Goal: Find specific page/section: Find specific page/section

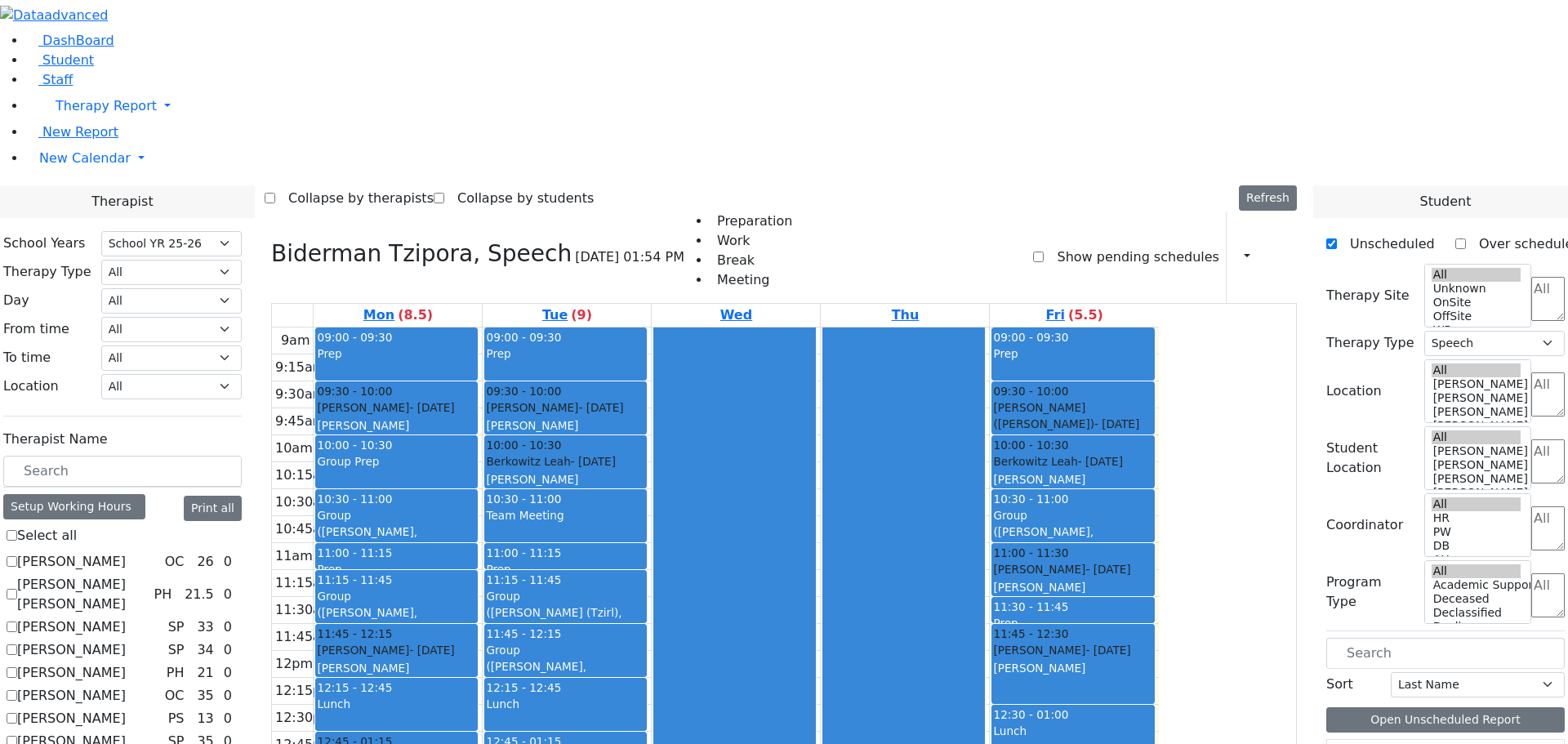
select select "212"
select select "3"
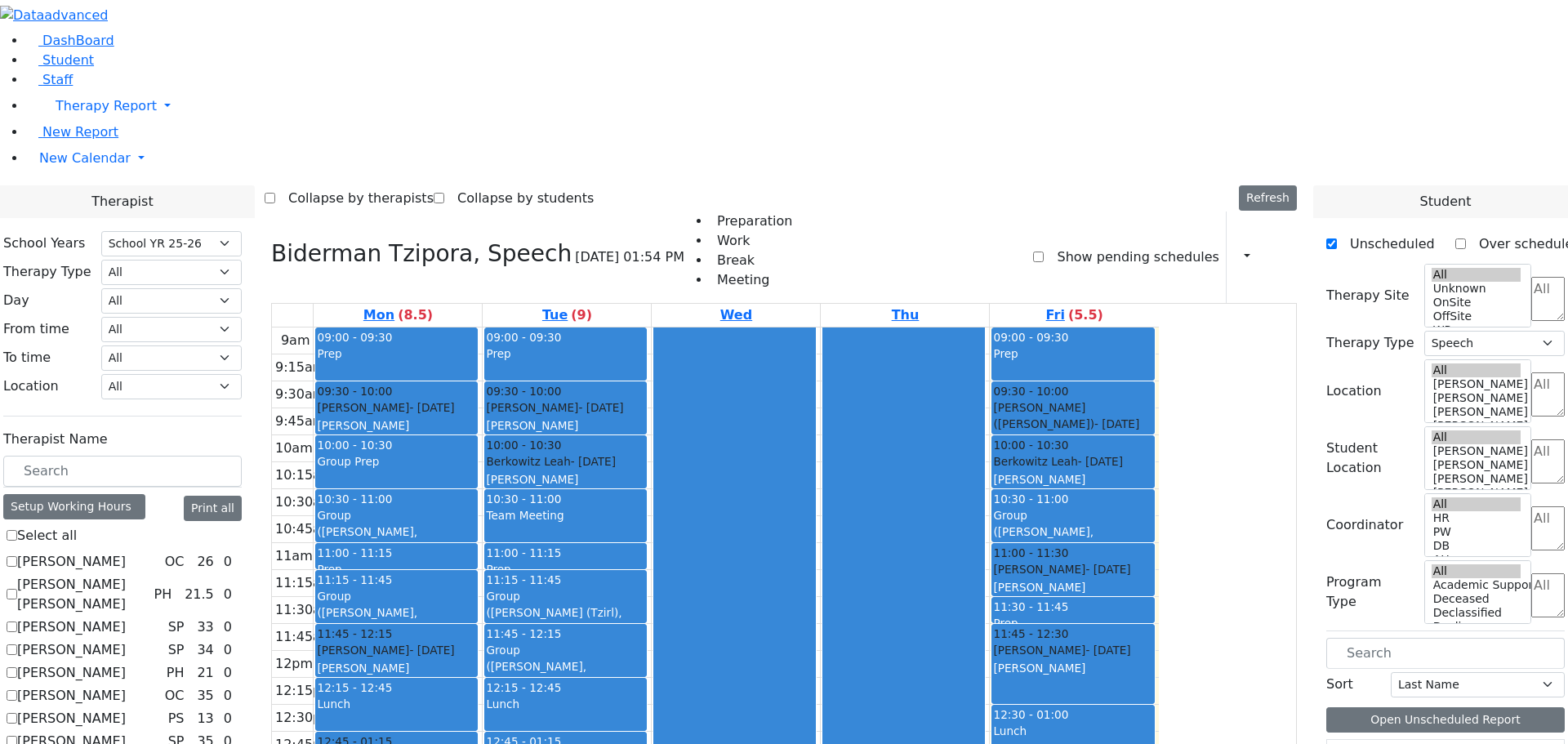
checkbox input "false"
select select
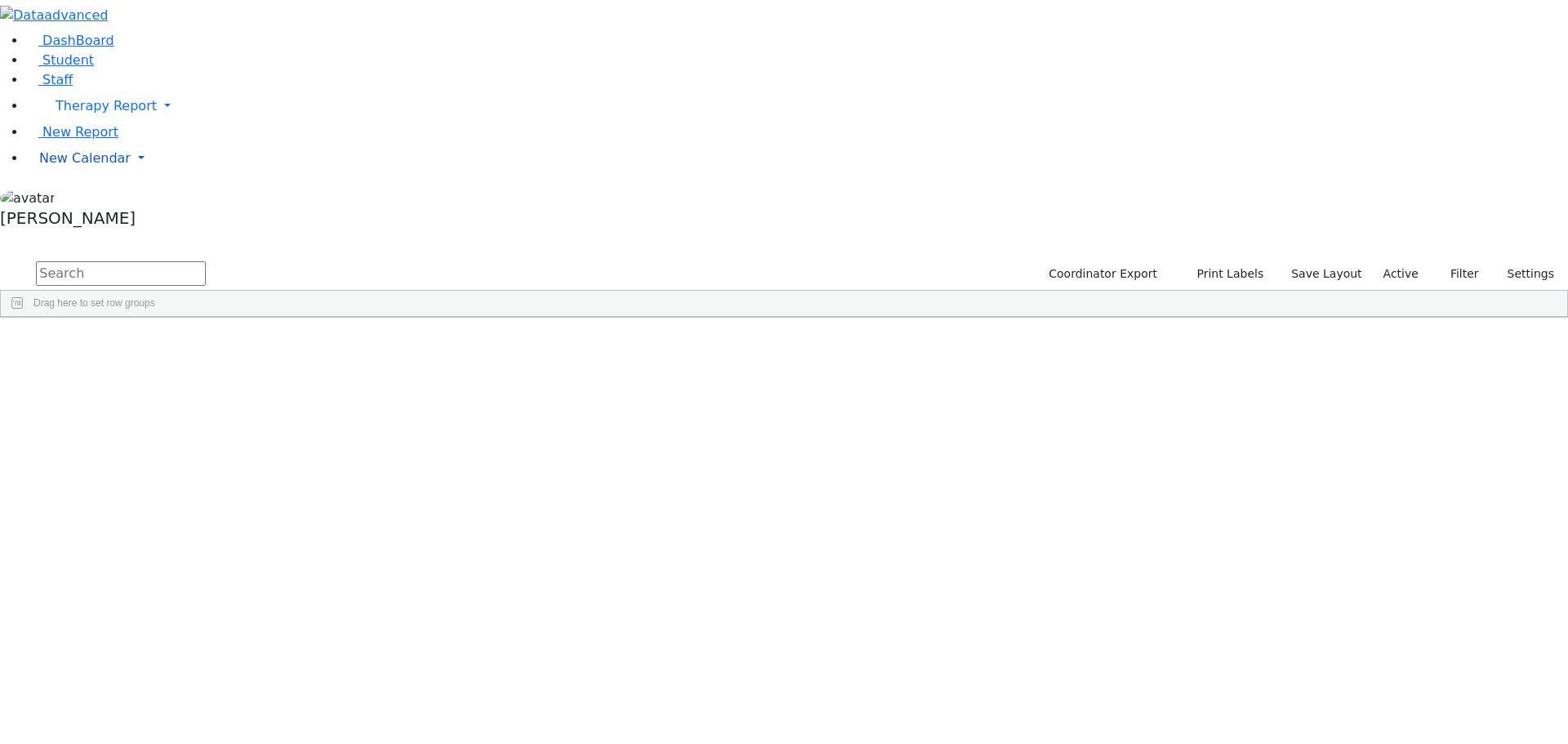
click at [58, 166] on span "New Calendar" at bounding box center [85, 158] width 92 height 16
click at [78, 218] on span "Teacher Report" at bounding box center [88, 210] width 98 height 16
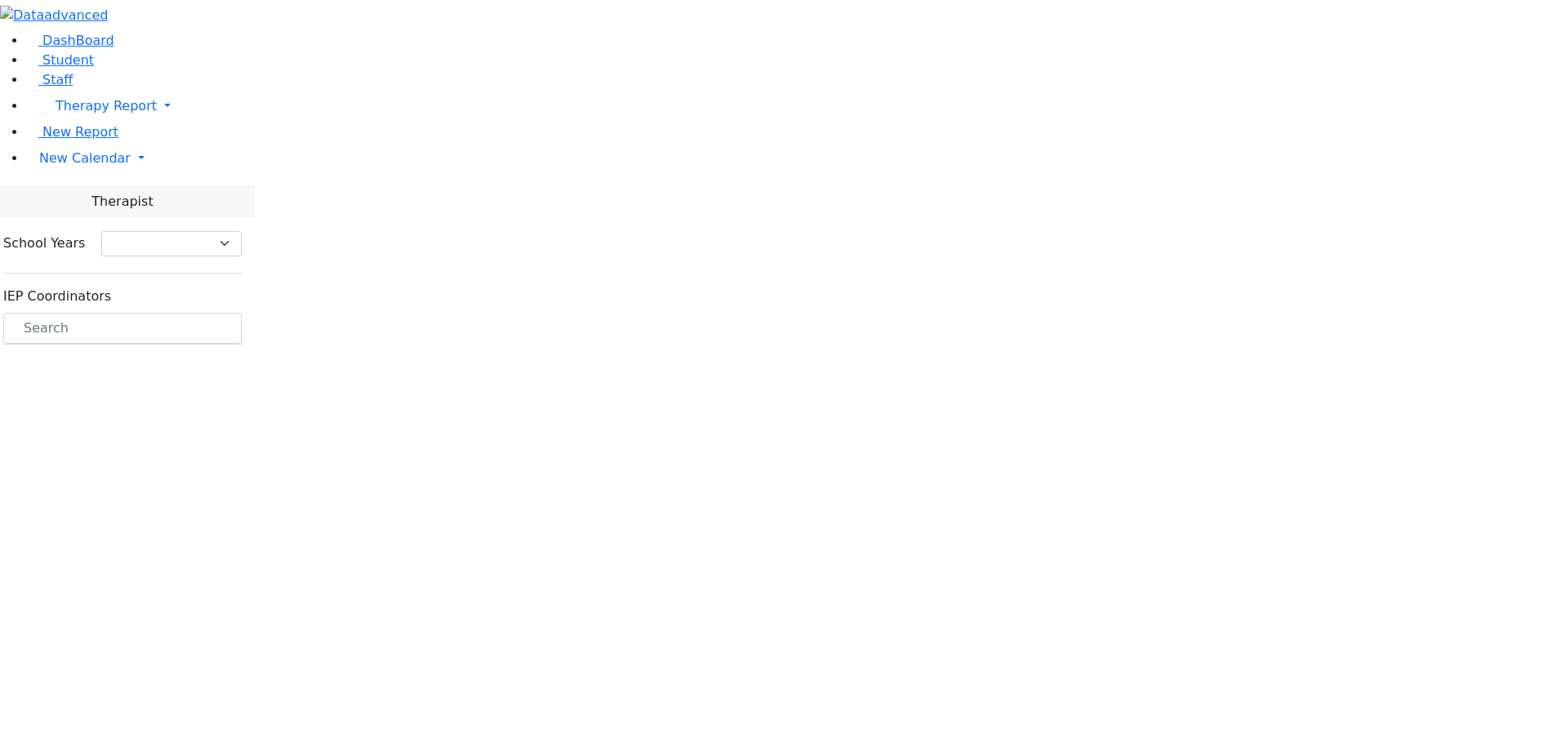
select select "212"
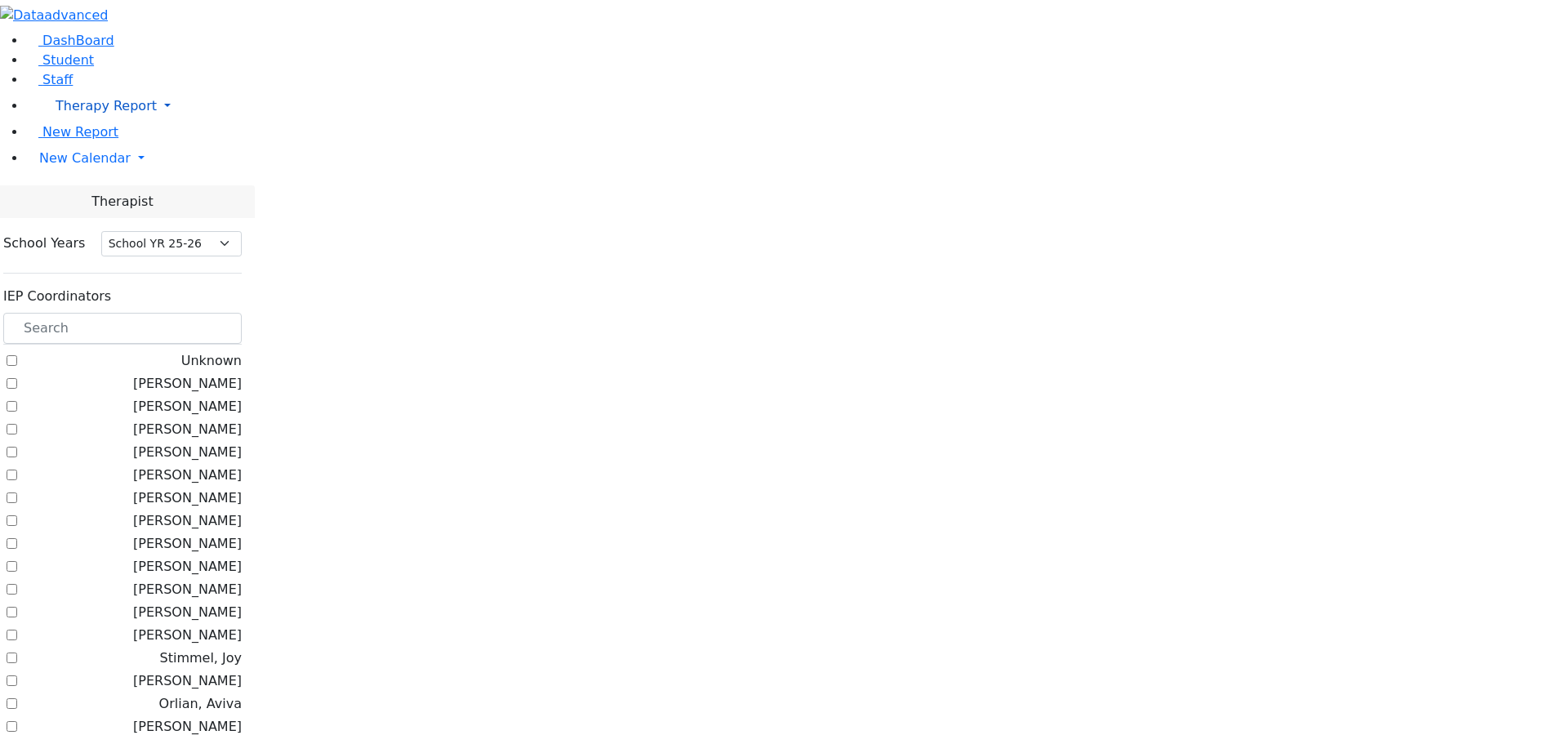
click at [88, 113] on span "Therapy Report" at bounding box center [106, 106] width 101 height 16
click at [92, 167] on span "Calendar" at bounding box center [80, 160] width 58 height 16
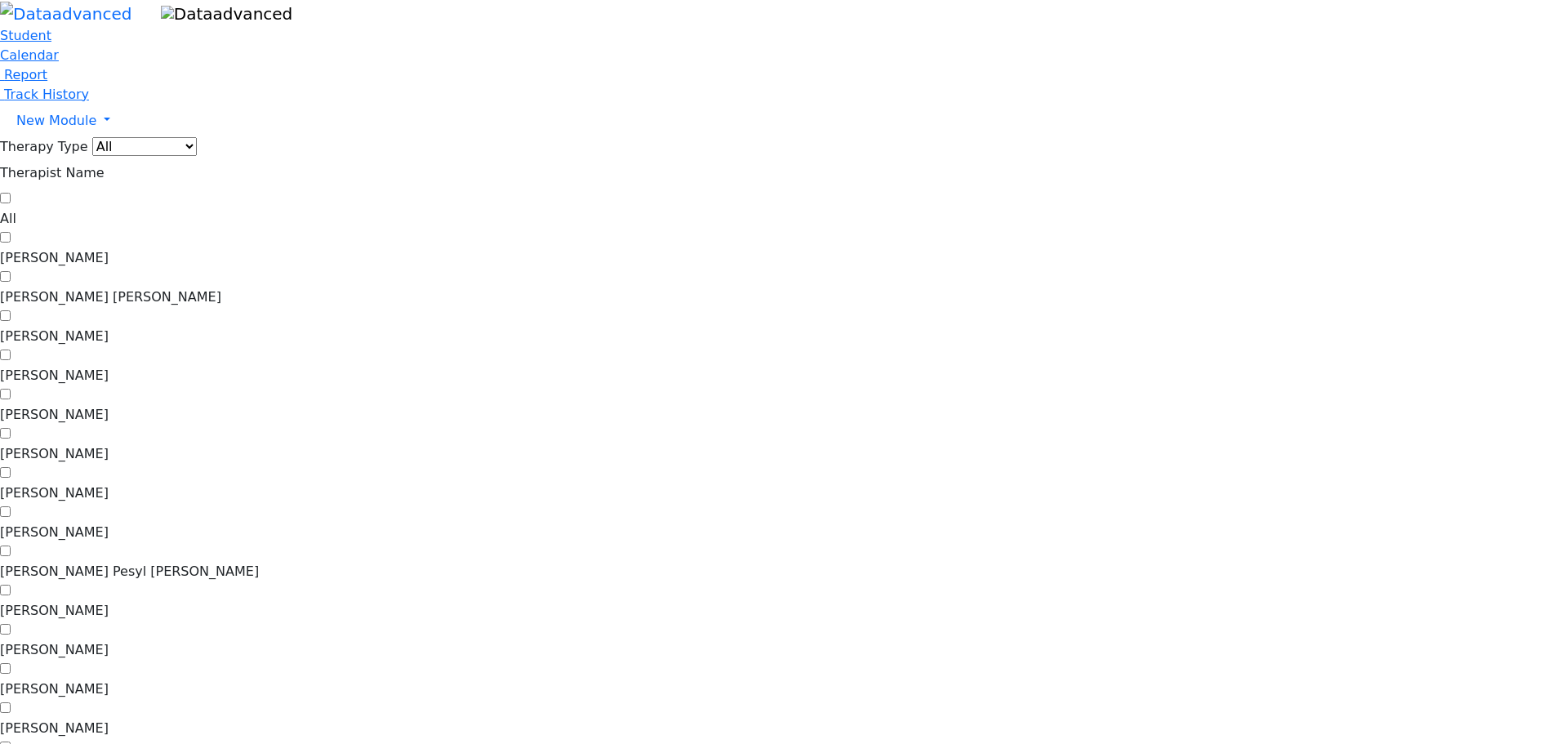
scroll to position [163, 0]
checkbox input "true"
